Goal: Transaction & Acquisition: Subscribe to service/newsletter

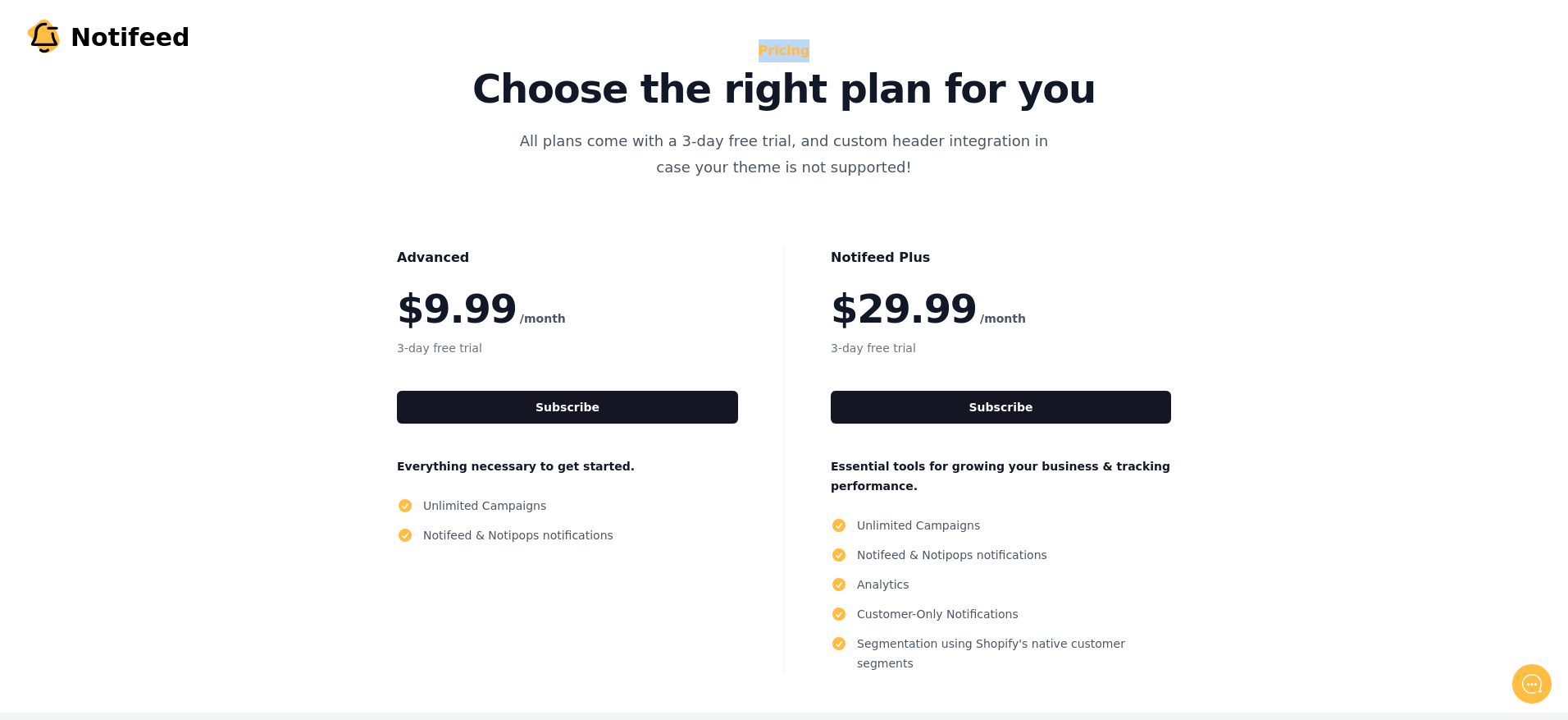
drag, startPoint x: 760, startPoint y: 55, endPoint x: 839, endPoint y: 48, distance: 79.3
click at [839, 48] on h2 "Pricing" at bounding box center [784, 51] width 735 height 23
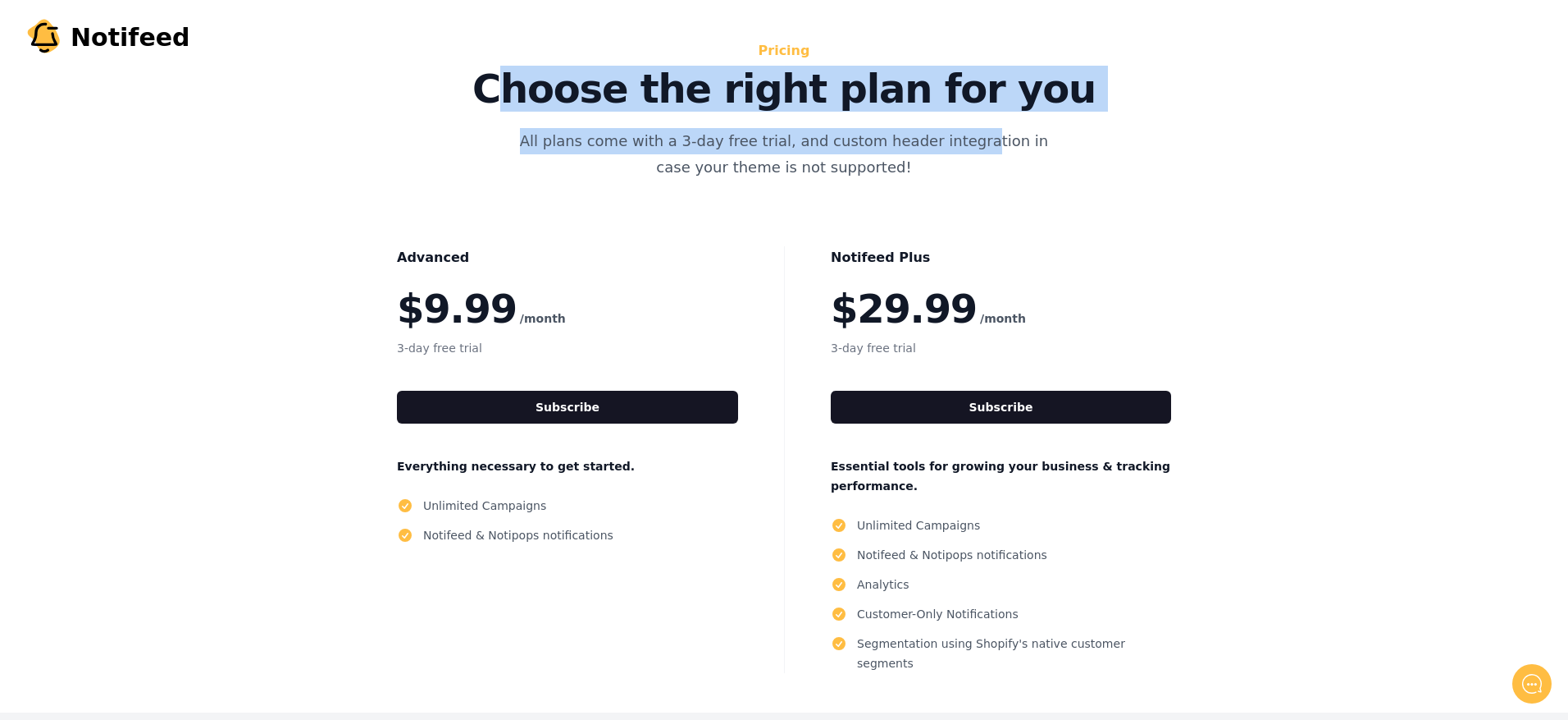
drag, startPoint x: 549, startPoint y: 83, endPoint x: 940, endPoint y: 121, distance: 392.8
click at [940, 121] on div "Pricing Choose the right plan for you All plans come with a 3-day free trial, a…" at bounding box center [784, 357] width 1050 height 634
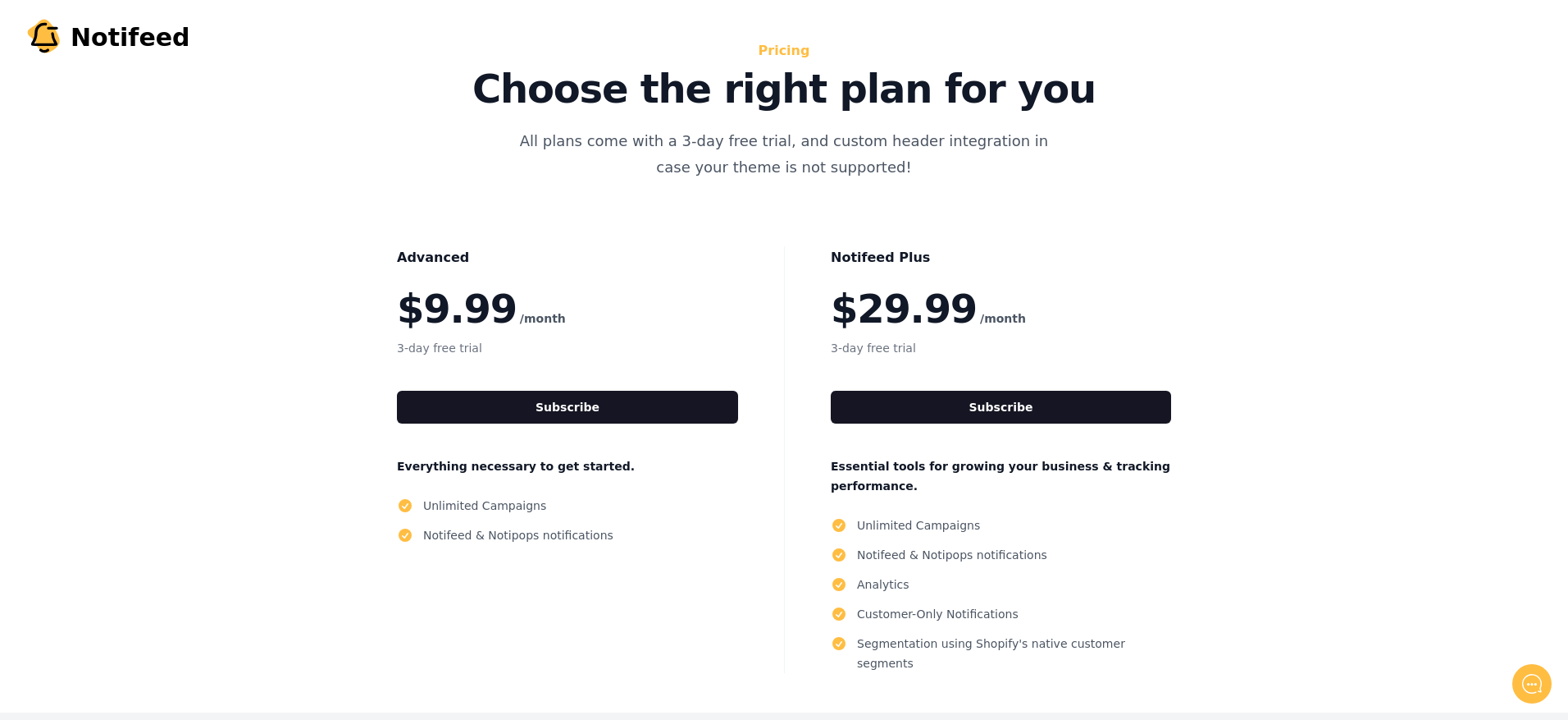
drag, startPoint x: 940, startPoint y: 121, endPoint x: 907, endPoint y: 158, distance: 49.6
click at [907, 158] on p "All plans come with a 3-day free trial, and custom header integration in case y…" at bounding box center [784, 154] width 551 height 52
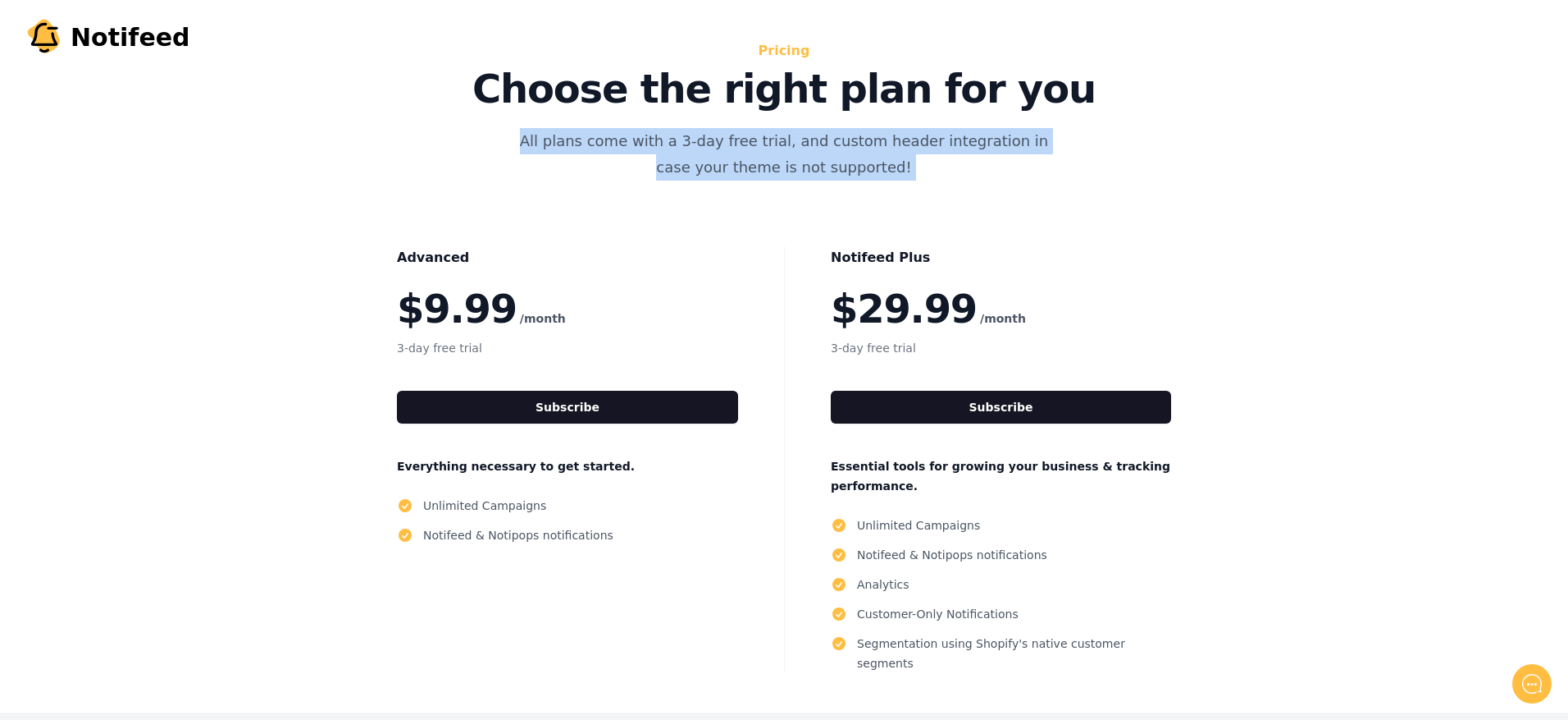
click at [907, 158] on p "All plans come with a 3-day free trial, and custom header integration in case y…" at bounding box center [784, 154] width 551 height 52
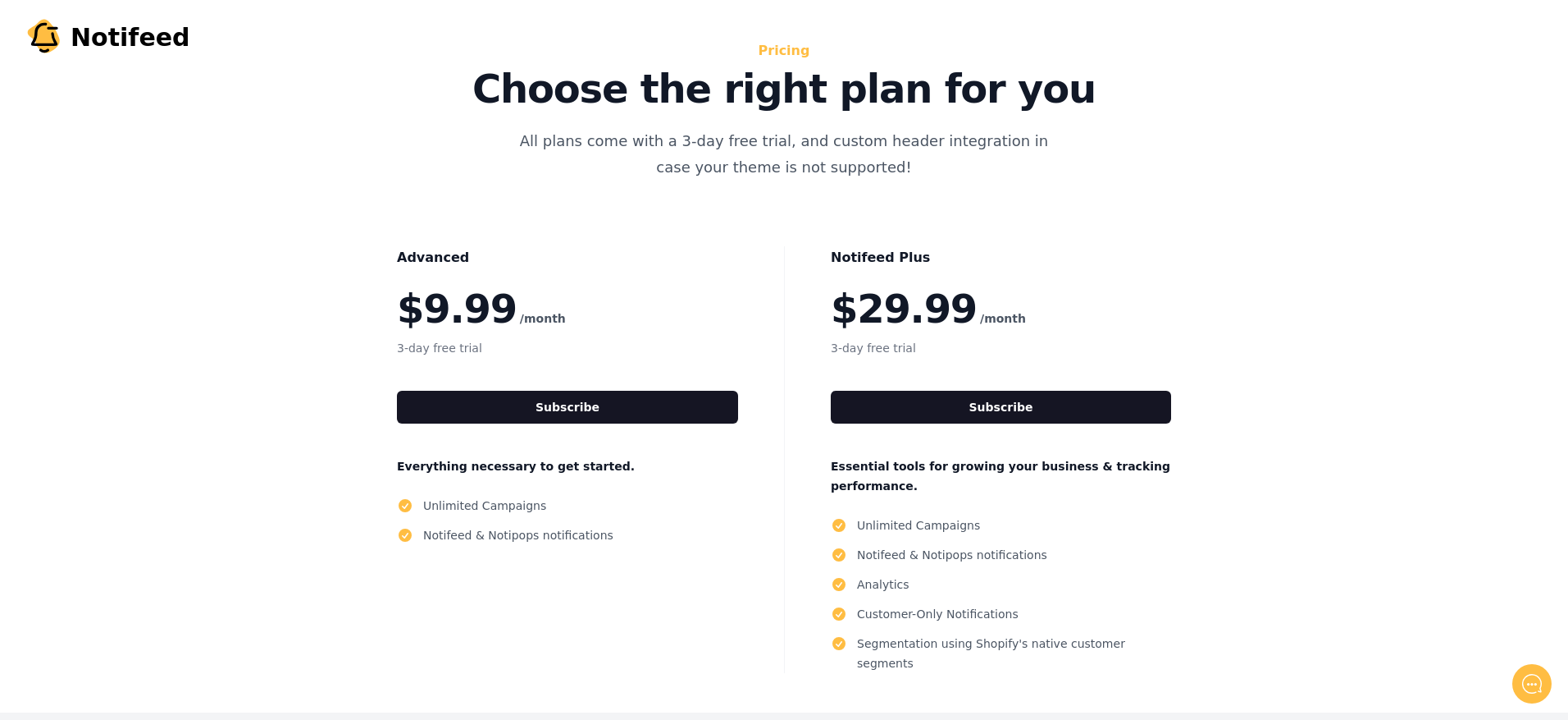
drag, startPoint x: 907, startPoint y: 158, endPoint x: 882, endPoint y: 198, distance: 47.2
click at [882, 198] on div "Pricing Choose the right plan for you All plans come with a 3-day free trial, a…" at bounding box center [784, 357] width 1050 height 634
click at [742, 142] on p "All plans come with a 3-day free trial, and custom header integration in case y…" at bounding box center [784, 154] width 551 height 52
drag, startPoint x: 791, startPoint y: 142, endPoint x: 871, endPoint y: 142, distance: 80.0
click at [871, 142] on p "All plans come with a 3-day free trial, and custom header integration in case y…" at bounding box center [784, 154] width 551 height 52
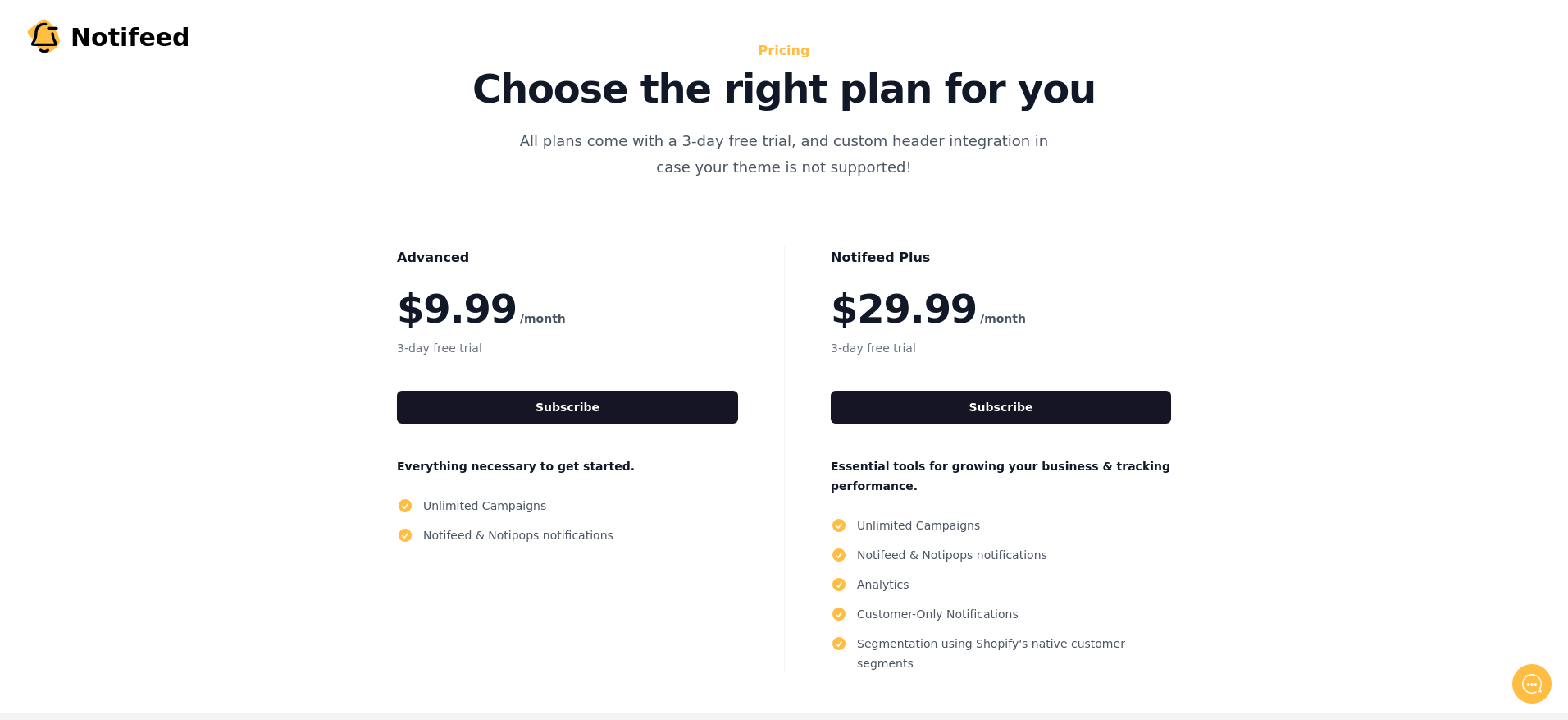
drag, startPoint x: 871, startPoint y: 142, endPoint x: 955, endPoint y: 142, distance: 84.0
click at [955, 142] on p "All plans come with a 3-day free trial, and custom header integration in case y…" at bounding box center [784, 154] width 551 height 52
drag, startPoint x: 955, startPoint y: 142, endPoint x: 1080, endPoint y: 167, distance: 127.5
click at [1080, 167] on div "Pricing Choose the right plan for you All plans come with a 3-day free trial, a…" at bounding box center [784, 357] width 1050 height 634
drag, startPoint x: 1080, startPoint y: 167, endPoint x: 997, endPoint y: 201, distance: 89.7
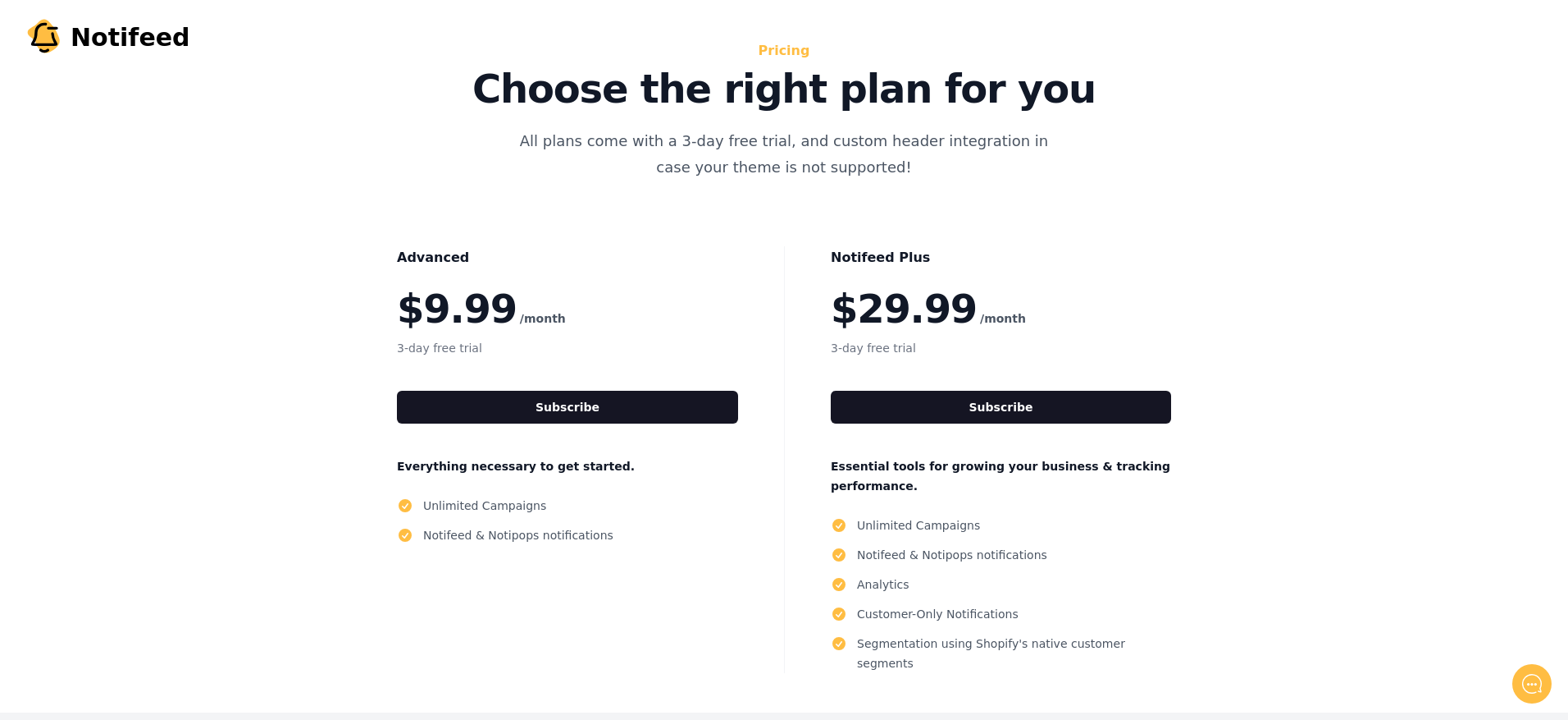
click at [997, 201] on div "Pricing Choose the right plan for you All plans come with a 3-day free trial, a…" at bounding box center [784, 357] width 1050 height 634
drag, startPoint x: 997, startPoint y: 201, endPoint x: 850, endPoint y: 146, distance: 157.0
click at [870, 146] on p "All plans come with a 3-day free trial, and custom header integration in case y…" at bounding box center [784, 154] width 551 height 52
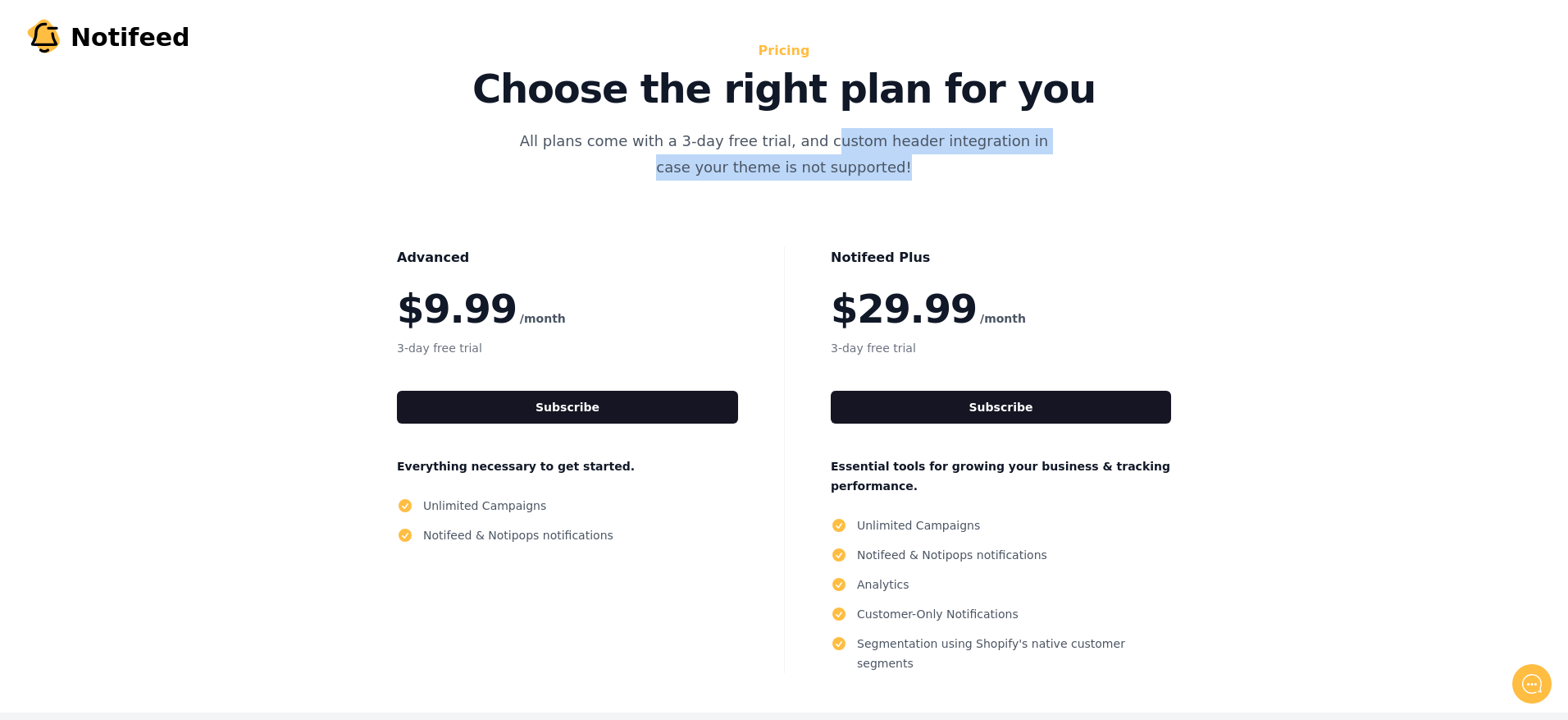
drag, startPoint x: 804, startPoint y: 144, endPoint x: 942, endPoint y: 172, distance: 140.8
click at [942, 172] on p "All plans come with a 3-day free trial, and custom header integration in case y…" at bounding box center [784, 154] width 551 height 52
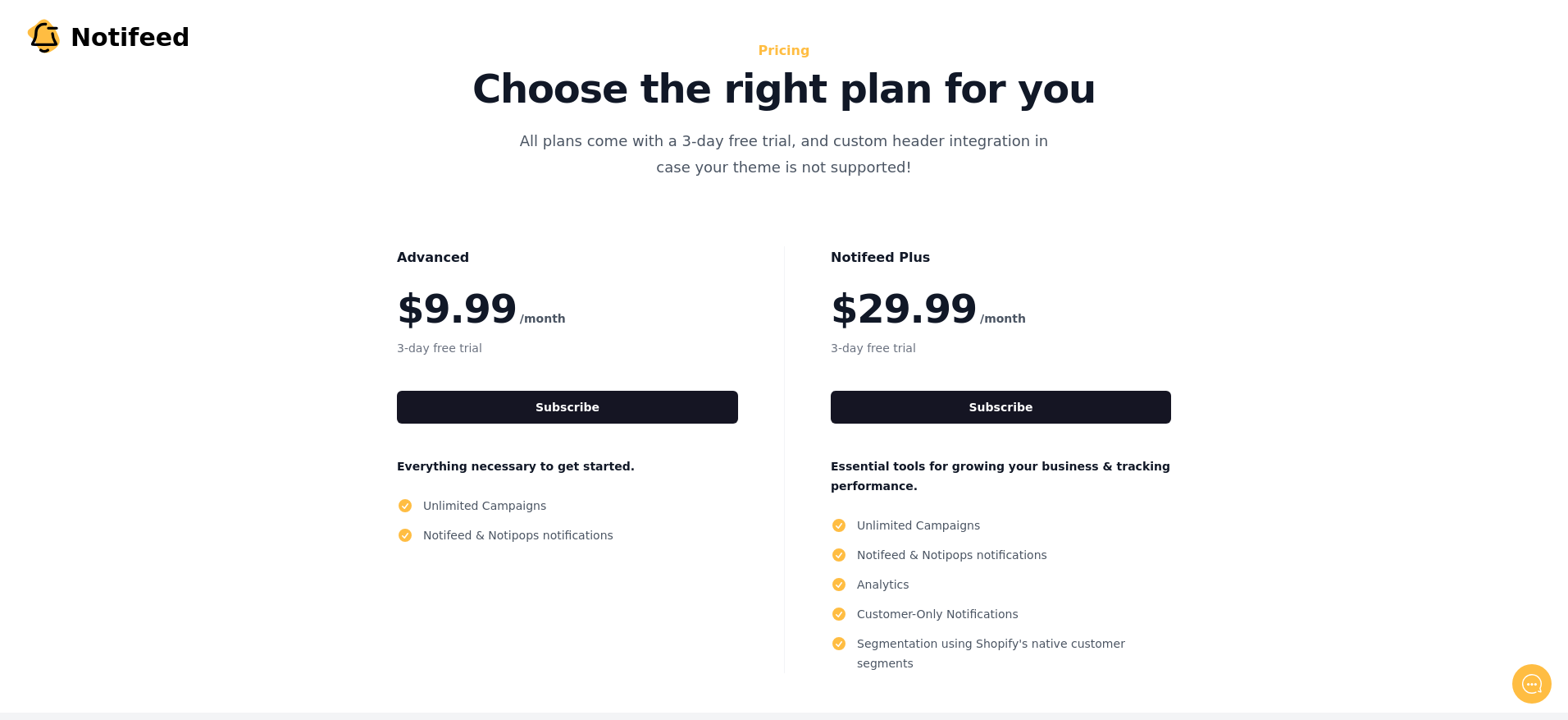
drag, startPoint x: 942, startPoint y: 172, endPoint x: 880, endPoint y: 191, distance: 64.8
click at [880, 191] on div "Pricing Choose the right plan for you All plans come with a 3-day free trial, a…" at bounding box center [784, 357] width 1050 height 634
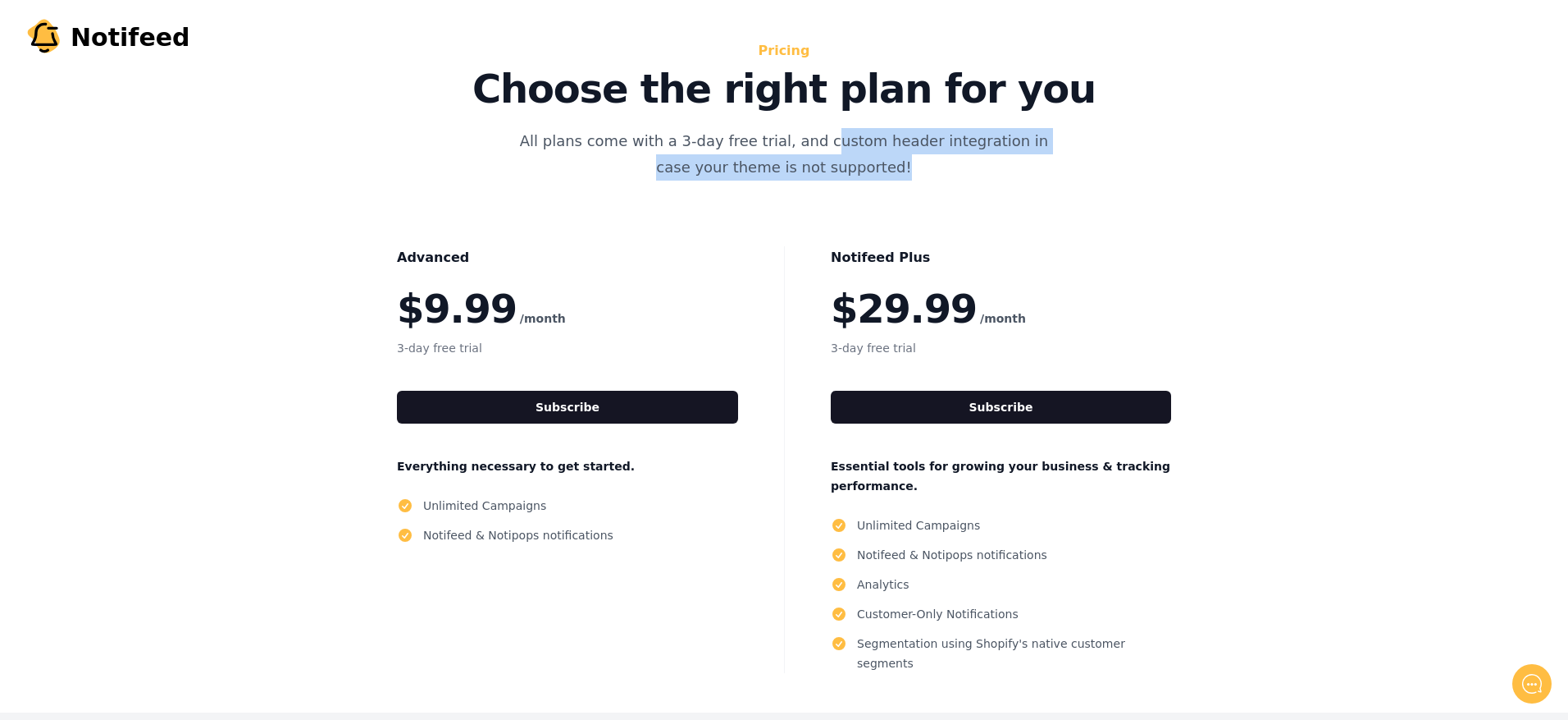
drag, startPoint x: 801, startPoint y: 141, endPoint x: 1074, endPoint y: 164, distance: 274.0
click at [1074, 164] on div "Pricing Choose the right plan for you All plans come with a 3-day free trial, a…" at bounding box center [784, 357] width 1050 height 634
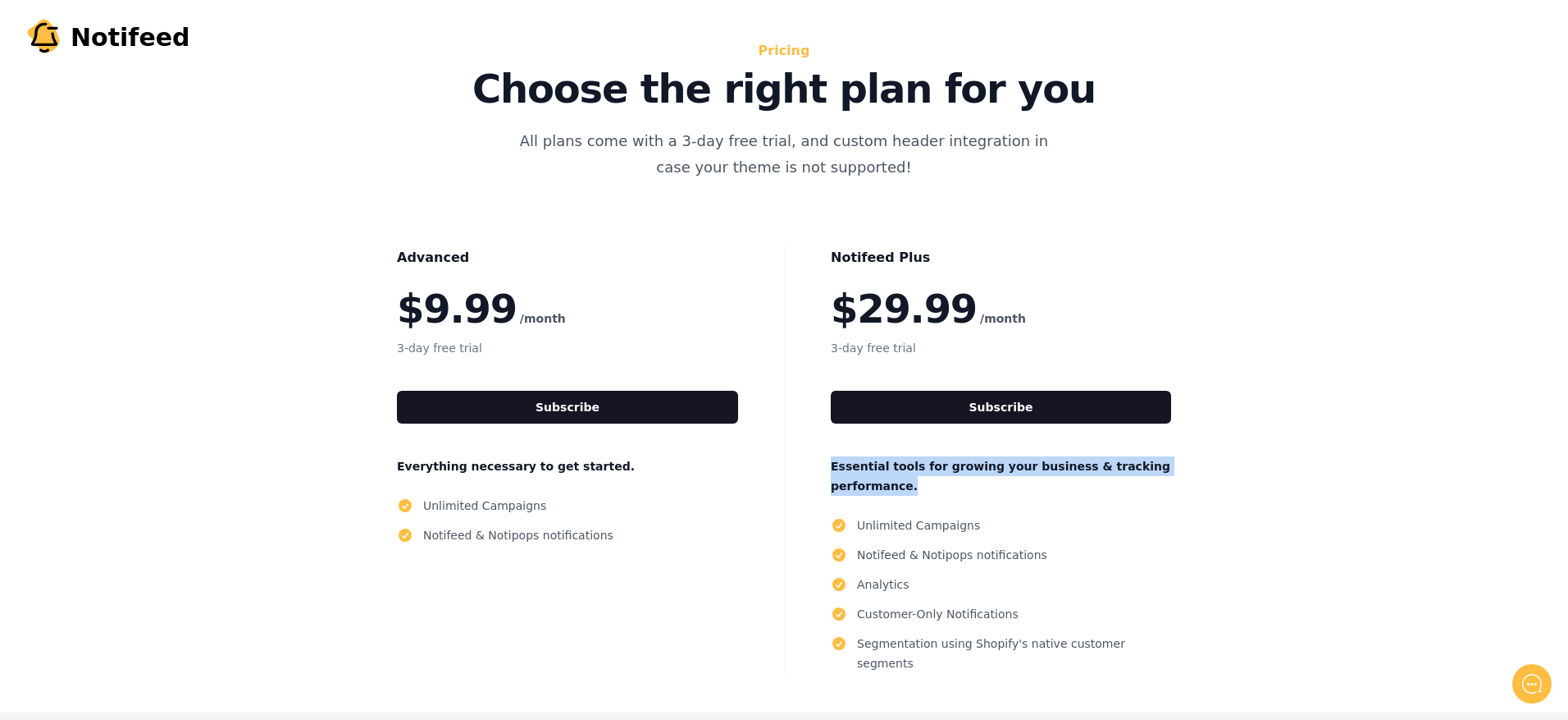
drag, startPoint x: 814, startPoint y: 464, endPoint x: 966, endPoint y: 486, distance: 153.6
click at [966, 486] on div "Notifeed Plus $29.99 /month 3-day free trial Subscribe Essential tools for grow…" at bounding box center [1001, 459] width 433 height 427
click at [966, 486] on p "Essential tools for growing your business & tracking performance." at bounding box center [1001, 476] width 340 height 40
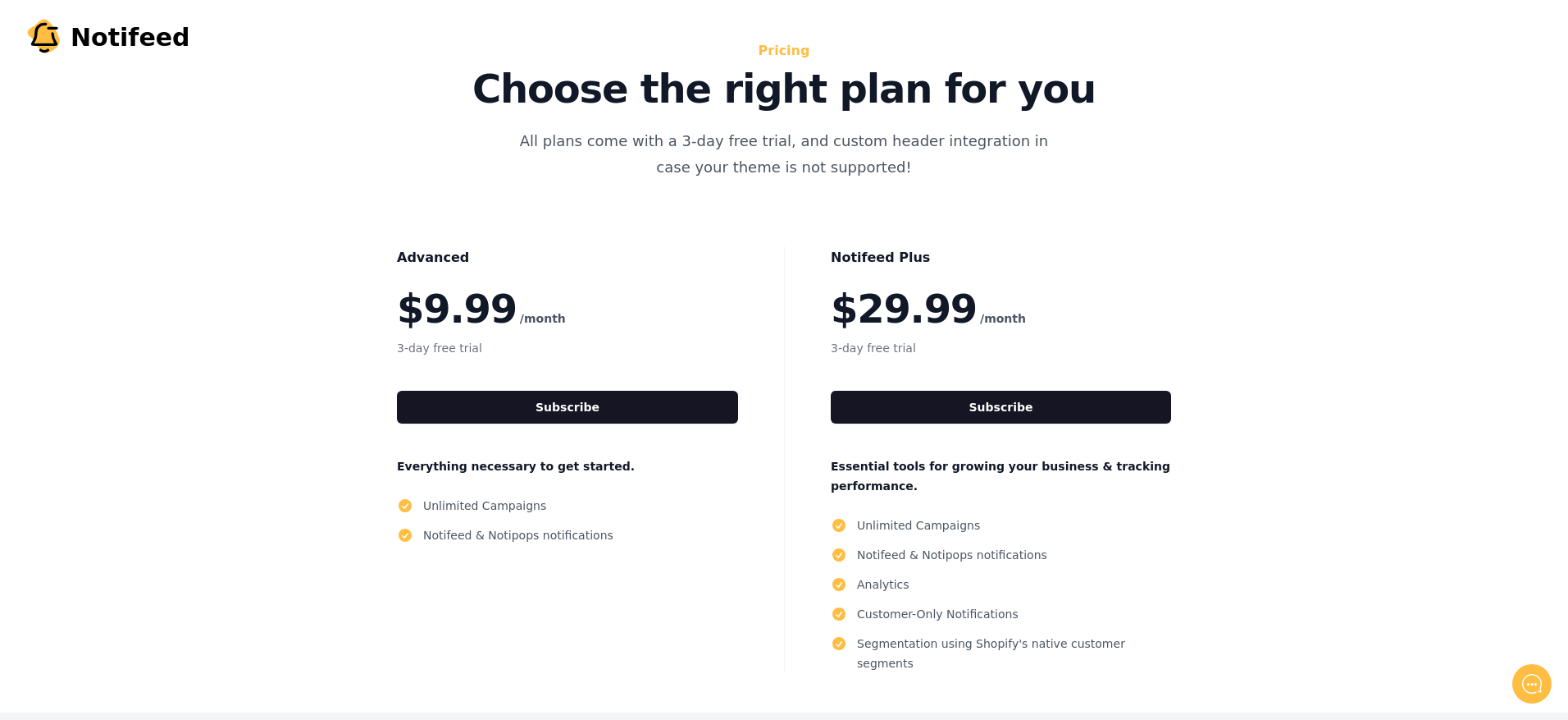
drag, startPoint x: 999, startPoint y: 416, endPoint x: 1000, endPoint y: 486, distance: 70.0
click at [1000, 486] on div "Notifeed Plus $29.99 /month 3-day free trial Subscribe Essential tools for grow…" at bounding box center [1001, 459] width 433 height 427
drag, startPoint x: 759, startPoint y: 46, endPoint x: 813, endPoint y: 46, distance: 54.0
click at [813, 46] on h2 "Pricing" at bounding box center [784, 51] width 735 height 23
drag, startPoint x: 813, startPoint y: 46, endPoint x: 781, endPoint y: 65, distance: 37.2
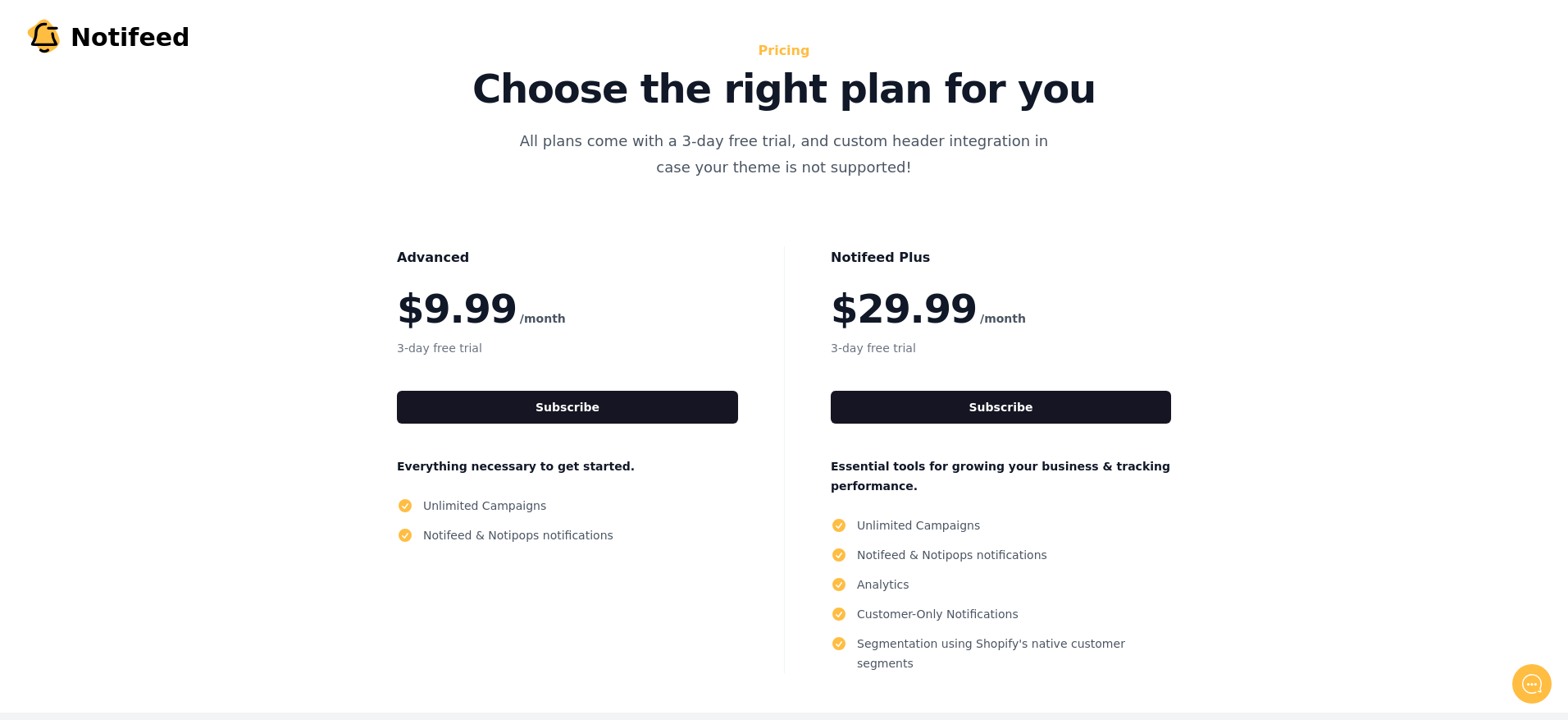
click at [781, 69] on p "Choose the right plan for you" at bounding box center [784, 89] width 735 height 40
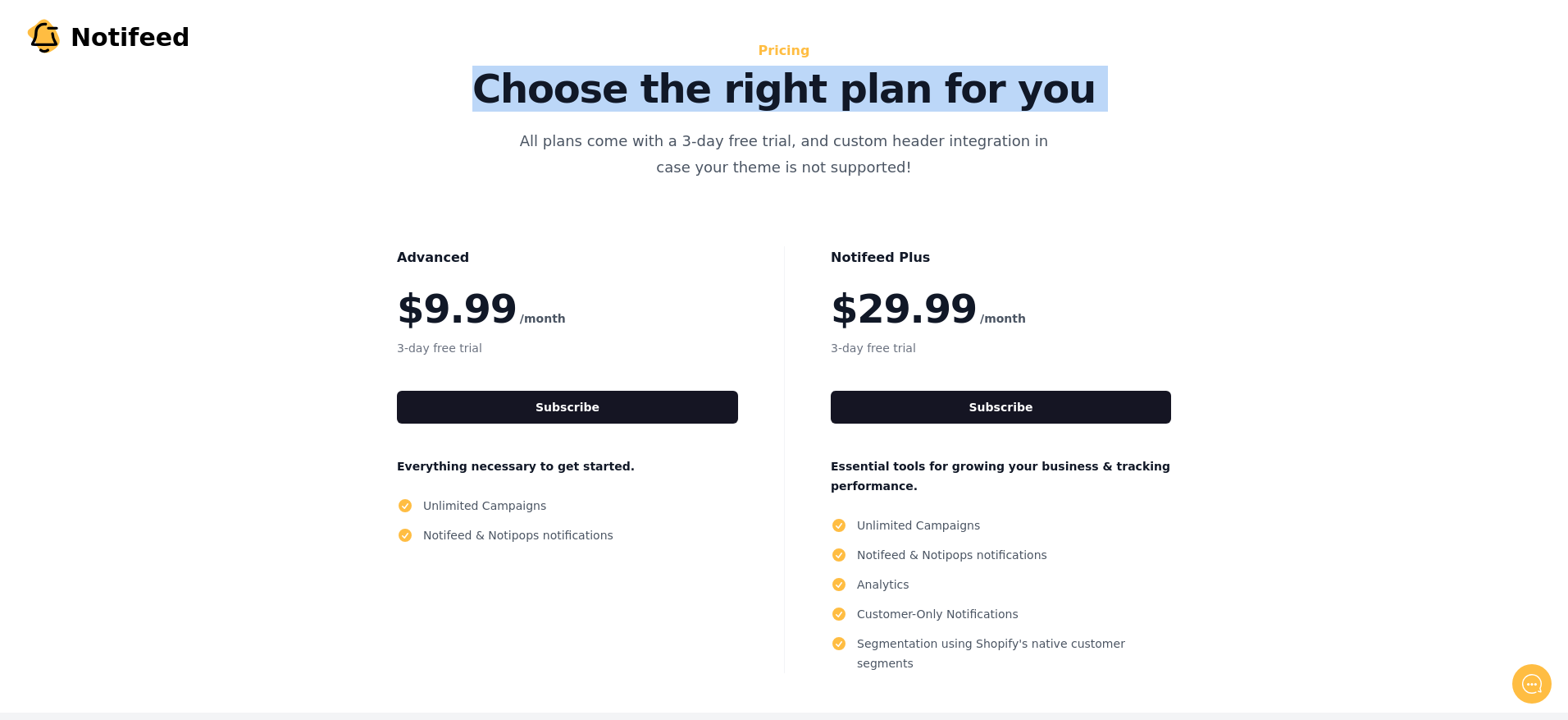
click at [781, 69] on p "Choose the right plan for you" at bounding box center [784, 89] width 735 height 40
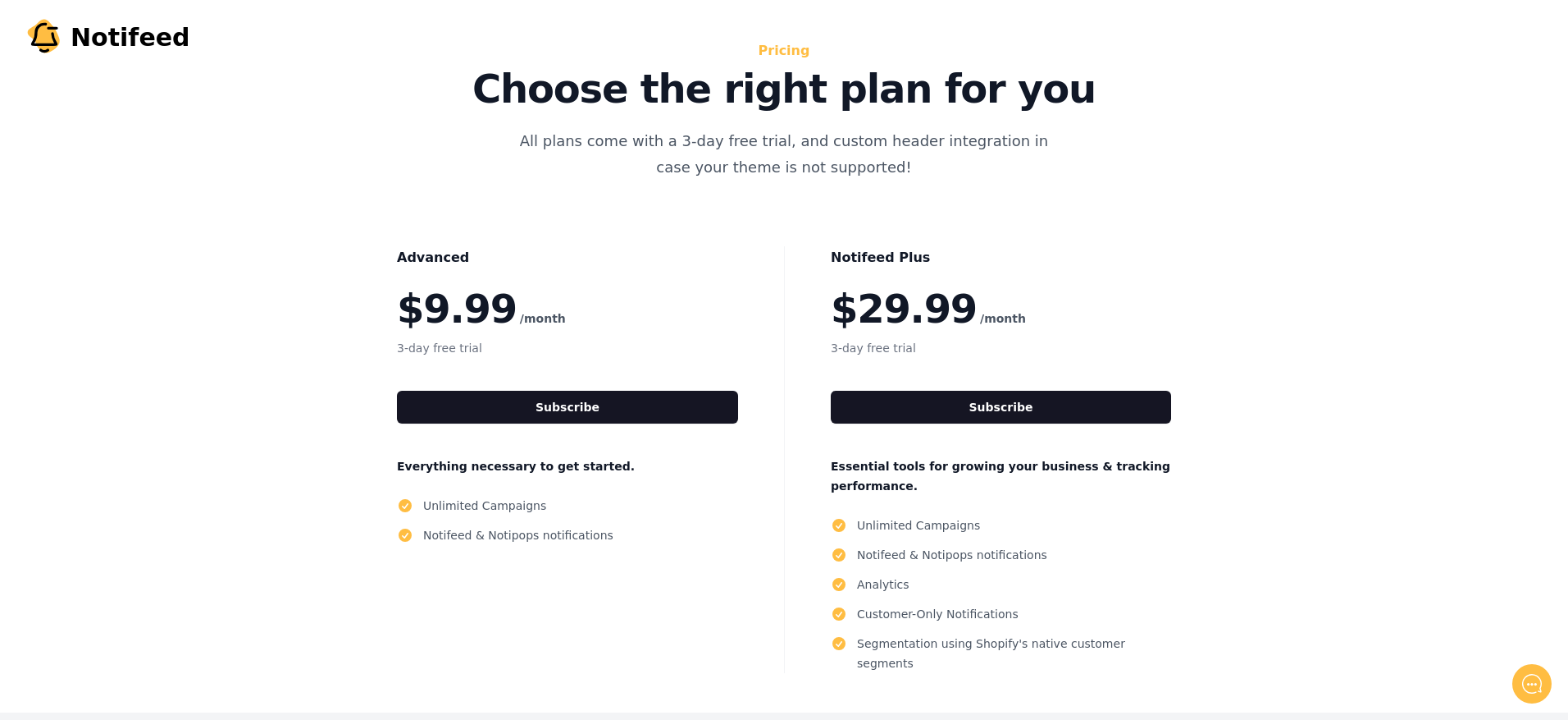
drag, startPoint x: 781, startPoint y: 65, endPoint x: 781, endPoint y: 51, distance: 14.0
click at [781, 51] on h2 "Pricing" at bounding box center [784, 51] width 735 height 23
drag, startPoint x: 516, startPoint y: 140, endPoint x: 758, endPoint y: 136, distance: 242.0
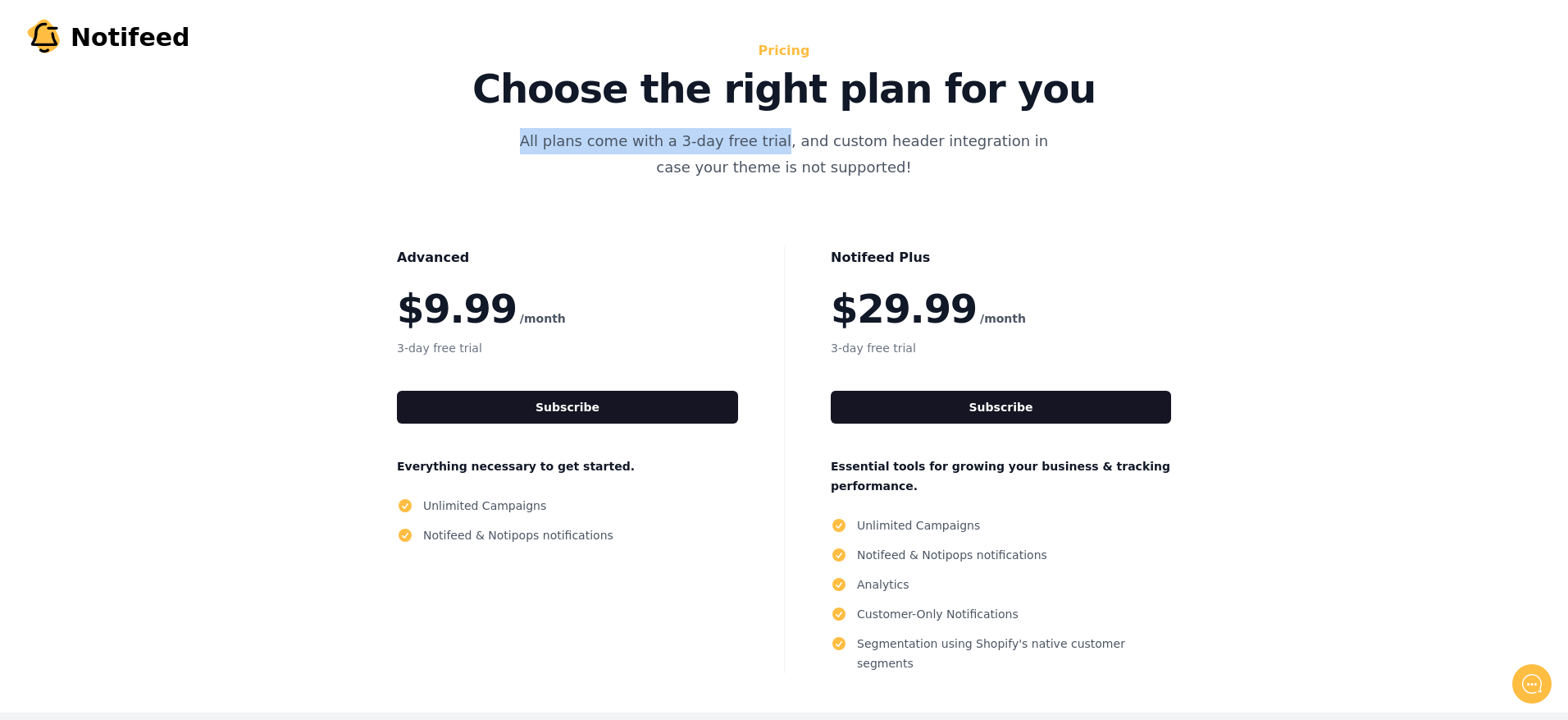
click at [758, 136] on p "All plans come with a 3-day free trial, and custom header integration in case y…" at bounding box center [784, 154] width 551 height 52
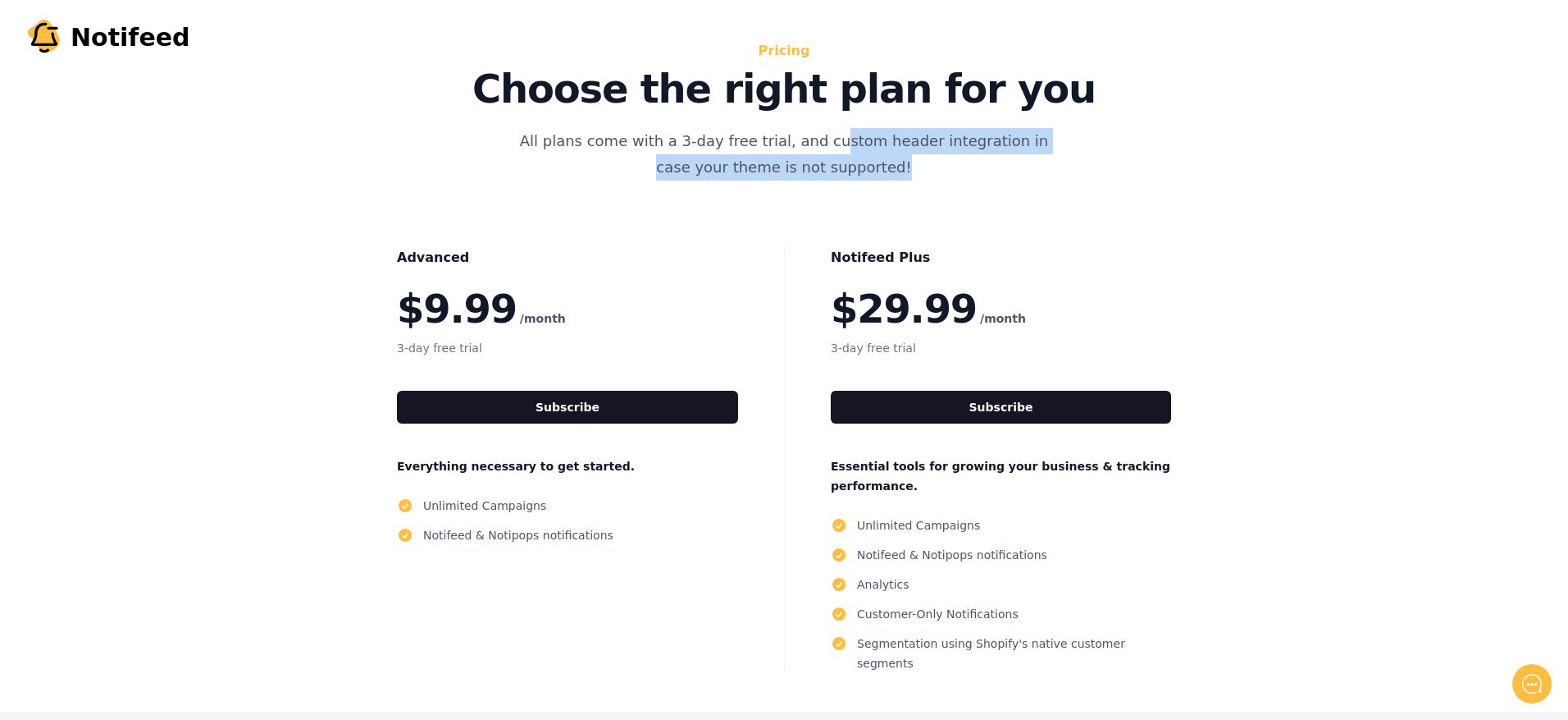
drag, startPoint x: 758, startPoint y: 136, endPoint x: 925, endPoint y: 161, distance: 168.9
click at [925, 161] on p "All plans come with a 3-day free trial, and custom header integration in case y…" at bounding box center [784, 154] width 551 height 52
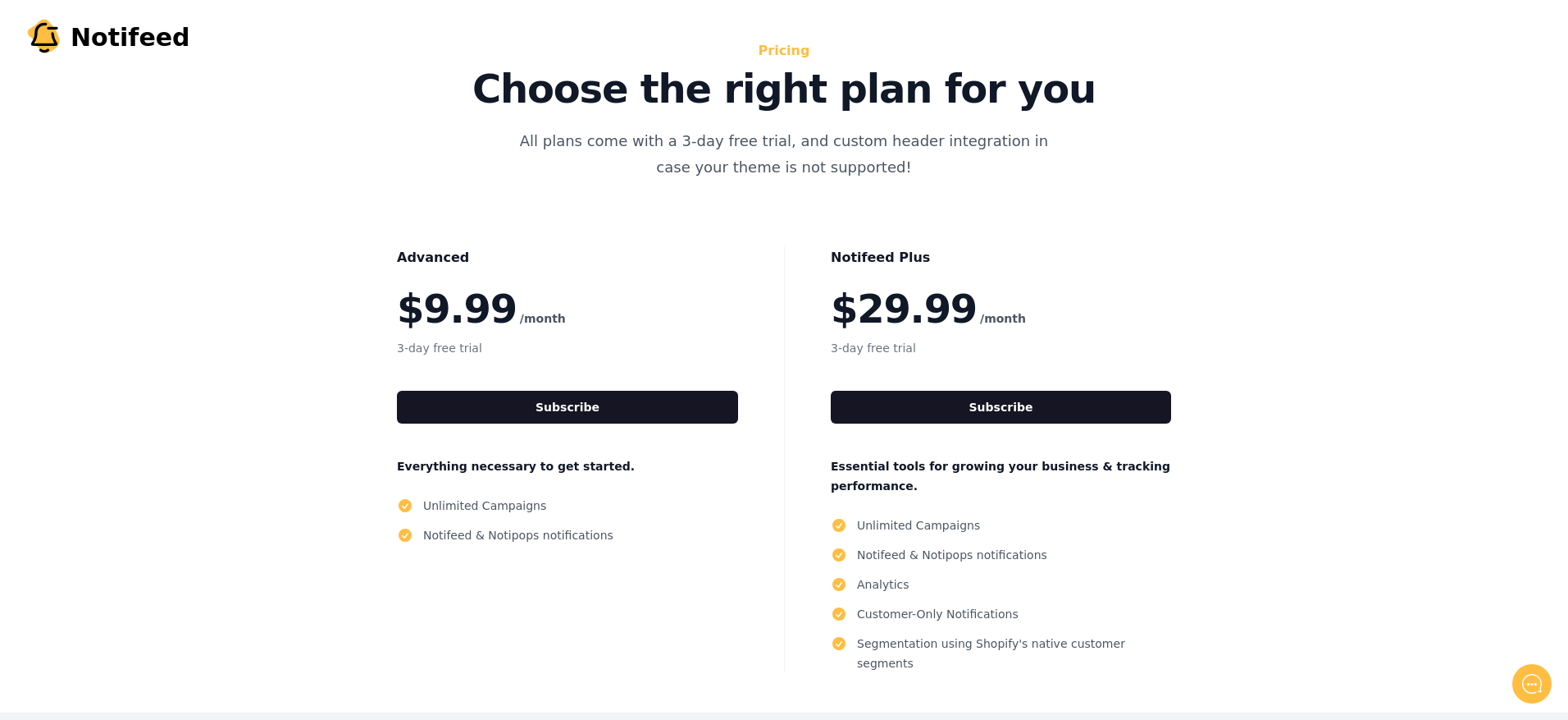
click at [1073, 365] on div "Notifeed Plus $29.99 /month 3-day free trial Subscribe Essential tools for grow…" at bounding box center [1001, 459] width 433 height 427
drag, startPoint x: 864, startPoint y: 315, endPoint x: 947, endPoint y: 315, distance: 83.0
click at [947, 315] on span "$29.99" at bounding box center [903, 309] width 146 height 40
click at [980, 314] on span "/month" at bounding box center [1003, 318] width 46 height 19
drag, startPoint x: 843, startPoint y: 315, endPoint x: 1038, endPoint y: 315, distance: 195.0
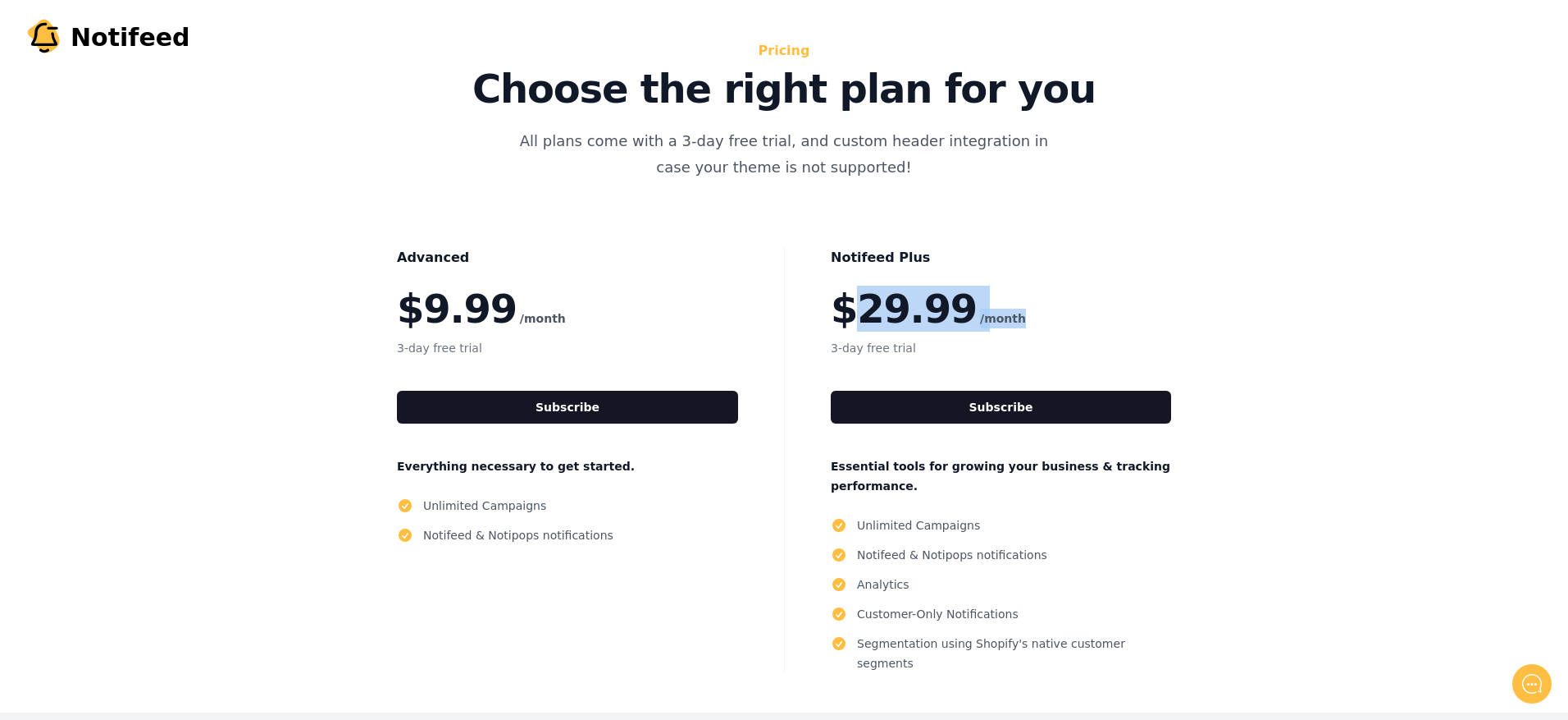
click at [1038, 315] on p "$29.99 /month" at bounding box center [1001, 309] width 340 height 40
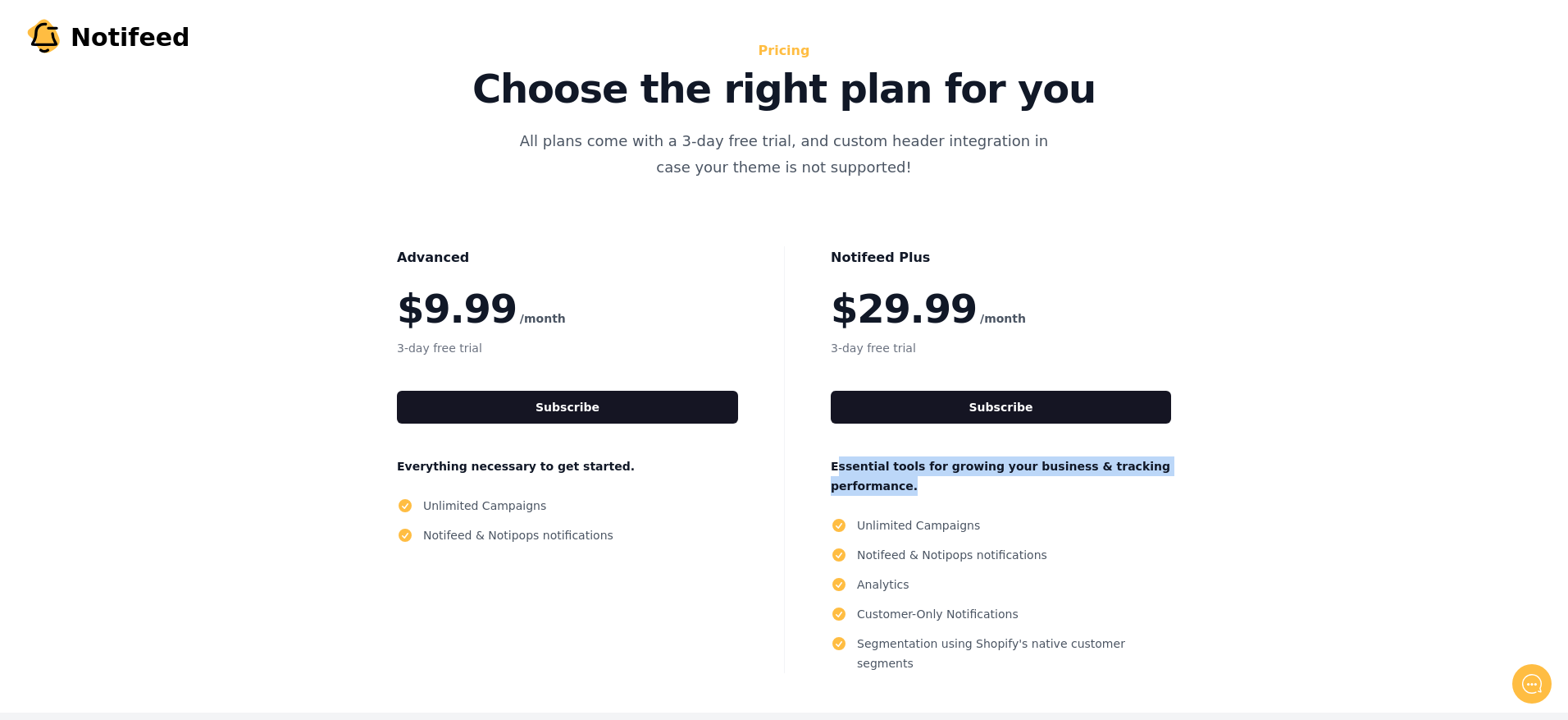
drag, startPoint x: 979, startPoint y: 480, endPoint x: 1002, endPoint y: 481, distance: 23.0
click at [1002, 481] on p "Essential tools for growing your business & tracking performance." at bounding box center [1001, 476] width 340 height 40
drag, startPoint x: 1002, startPoint y: 481, endPoint x: 963, endPoint y: 448, distance: 51.1
click at [963, 448] on div "Notifeed Plus $29.99 /month 3-day free trial Subscribe Essential tools for grow…" at bounding box center [1001, 459] width 433 height 427
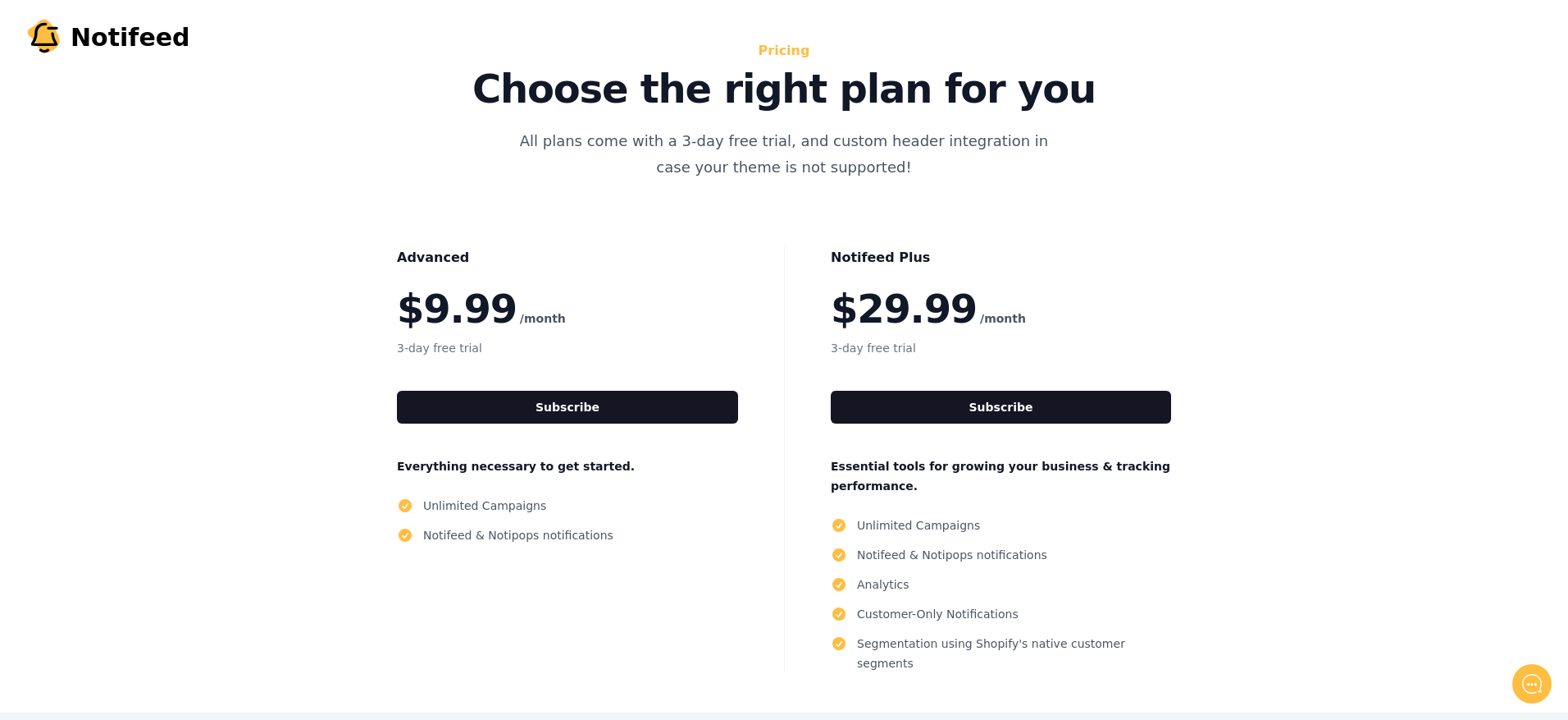
drag, startPoint x: 995, startPoint y: 416, endPoint x: 996, endPoint y: 487, distance: 71.0
click at [996, 487] on div "Notifeed Plus $29.99 /month 3-day free trial Subscribe Essential tools for grow…" at bounding box center [1001, 459] width 433 height 427
click at [1019, 411] on button "Subscribe" at bounding box center [1001, 406] width 340 height 33
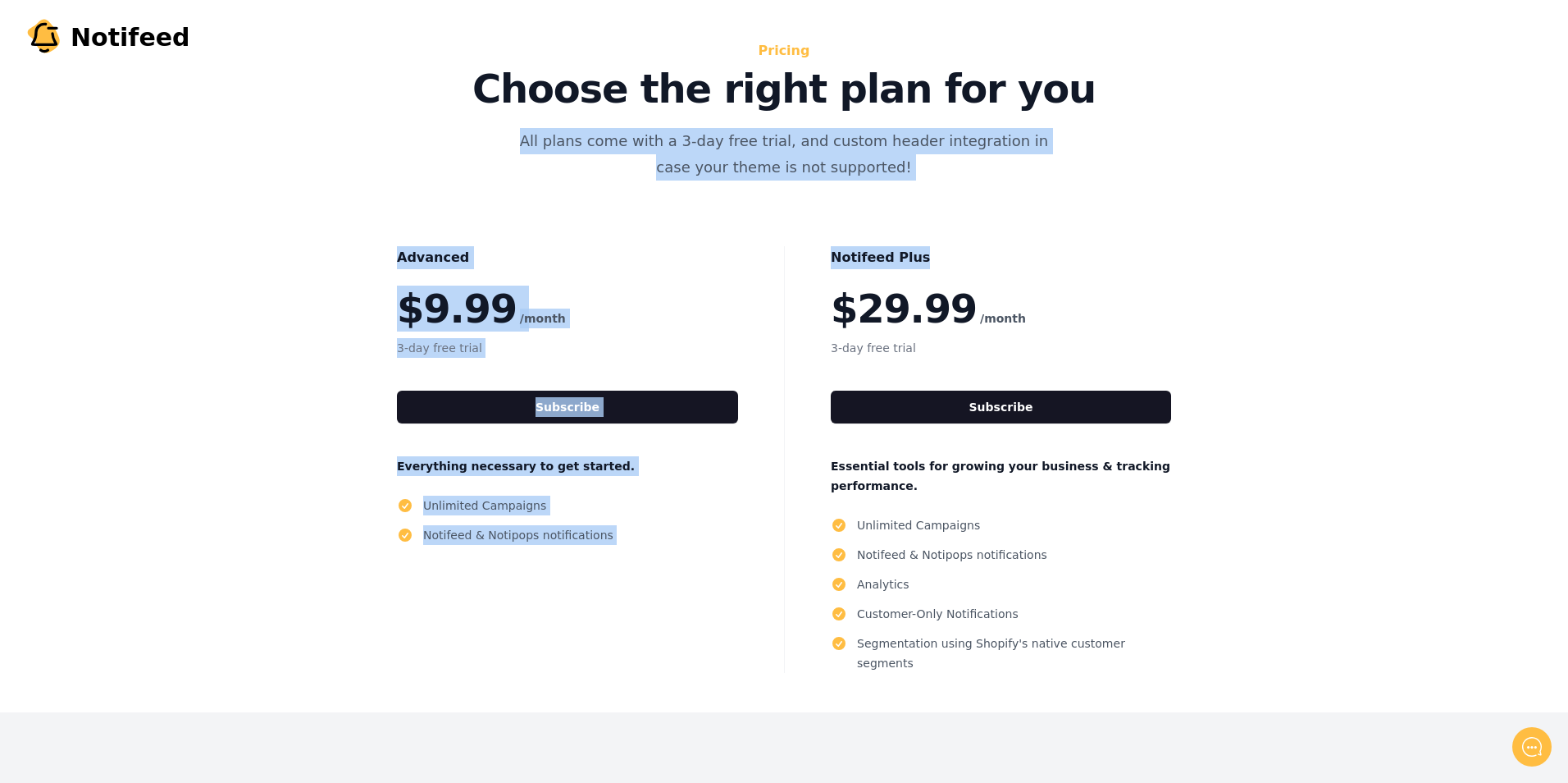
drag, startPoint x: 476, startPoint y: 126, endPoint x: 961, endPoint y: 188, distance: 488.9
click at [961, 188] on div "Pricing Choose the right plan for you All plans come with a 3-day free trial, a…" at bounding box center [784, 357] width 1050 height 634
drag, startPoint x: 961, startPoint y: 188, endPoint x: 939, endPoint y: 148, distance: 45.7
click at [939, 148] on p "All plans come with a 3-day free trial, and custom header integration in case y…" at bounding box center [784, 154] width 551 height 52
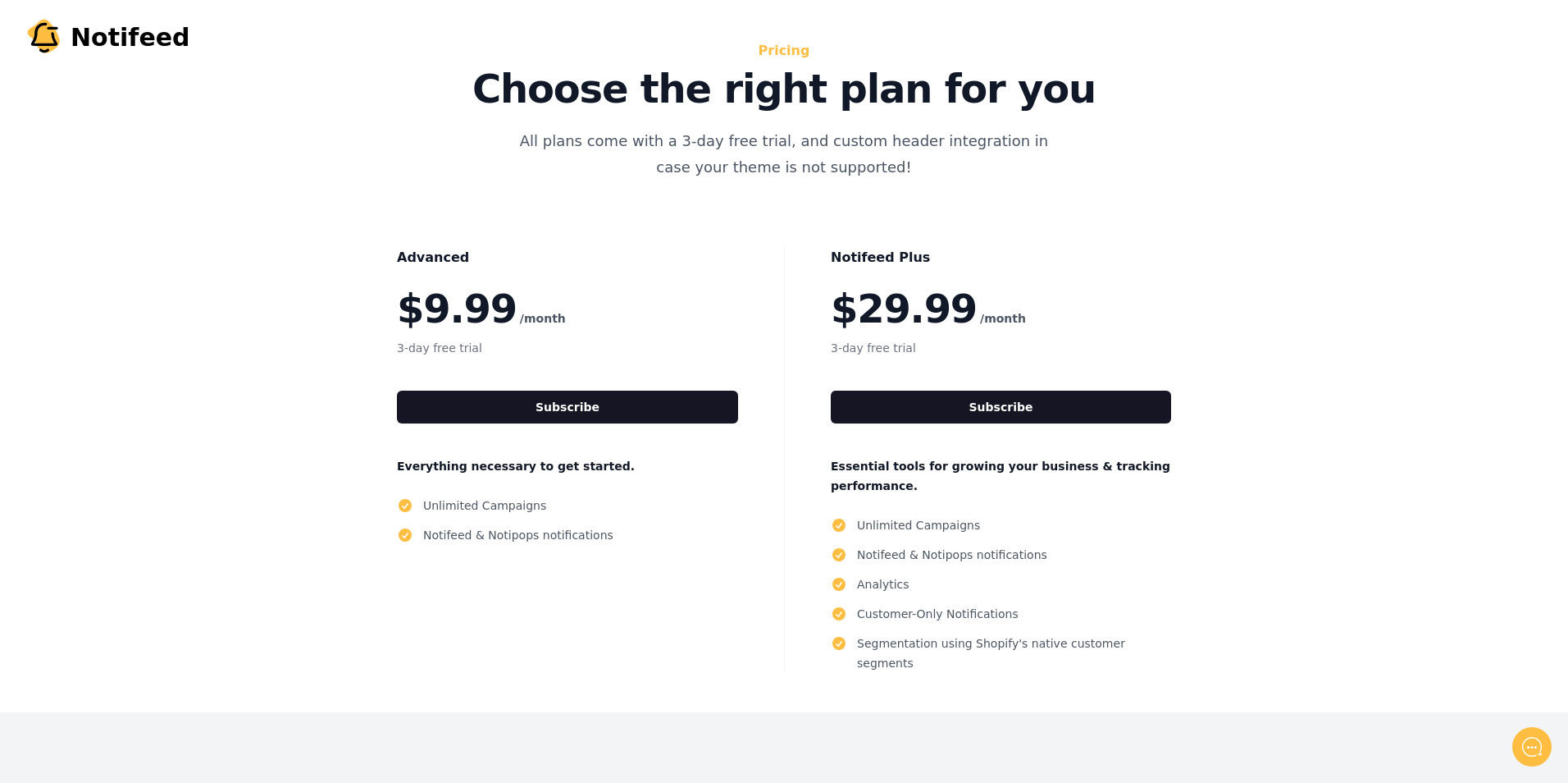
click at [1362, 288] on div "Pricing Choose the right plan for you All plans come with a 3-day free trial, a…" at bounding box center [784, 356] width 1568 height 712
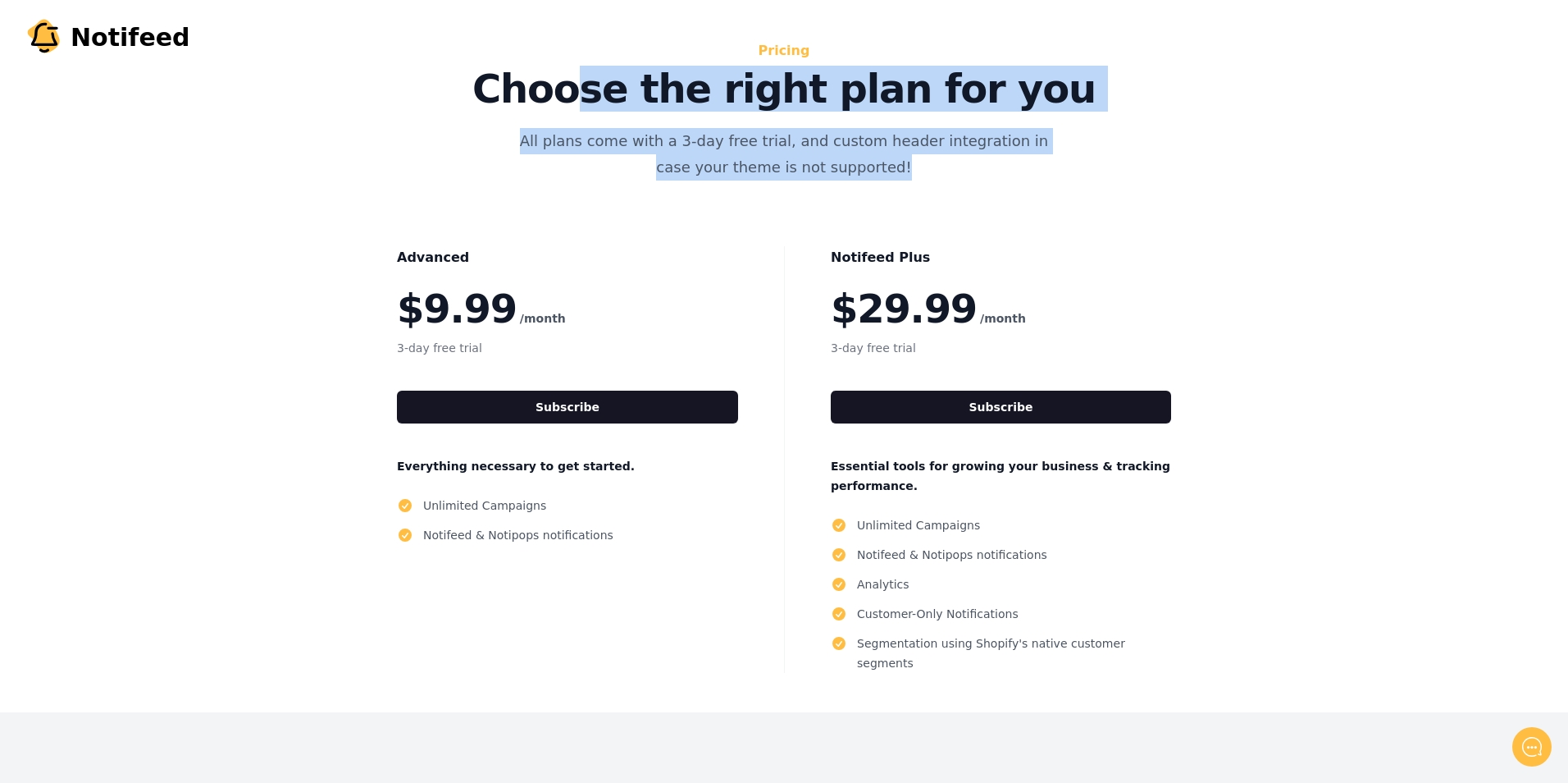
drag, startPoint x: 1069, startPoint y: 150, endPoint x: 1135, endPoint y: 178, distance: 71.7
click at [1135, 178] on div "Pricing Choose the right plan for you All plans come with a 3-day free trial, a…" at bounding box center [784, 357] width 1050 height 634
click at [1136, 179] on div "Pricing Choose the right plan for you All plans come with a 3-day free trial, a…" at bounding box center [784, 357] width 1050 height 634
